Goal: Information Seeking & Learning: Learn about a topic

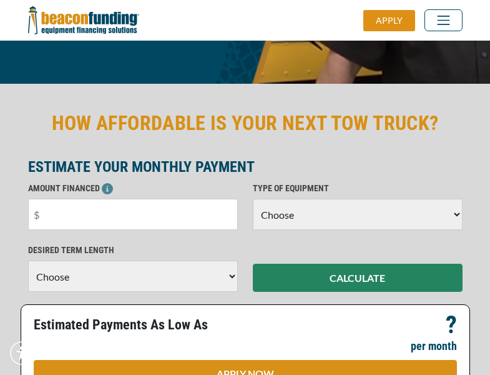
scroll to position [305, 0]
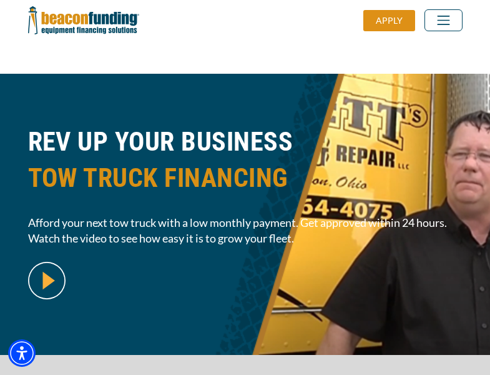
scroll to position [305, 0]
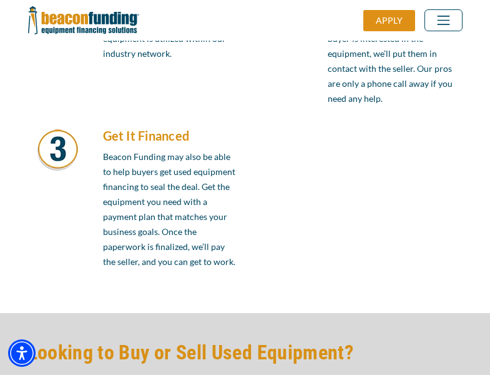
scroll to position [1061, 0]
